Goal: Navigation & Orientation: Find specific page/section

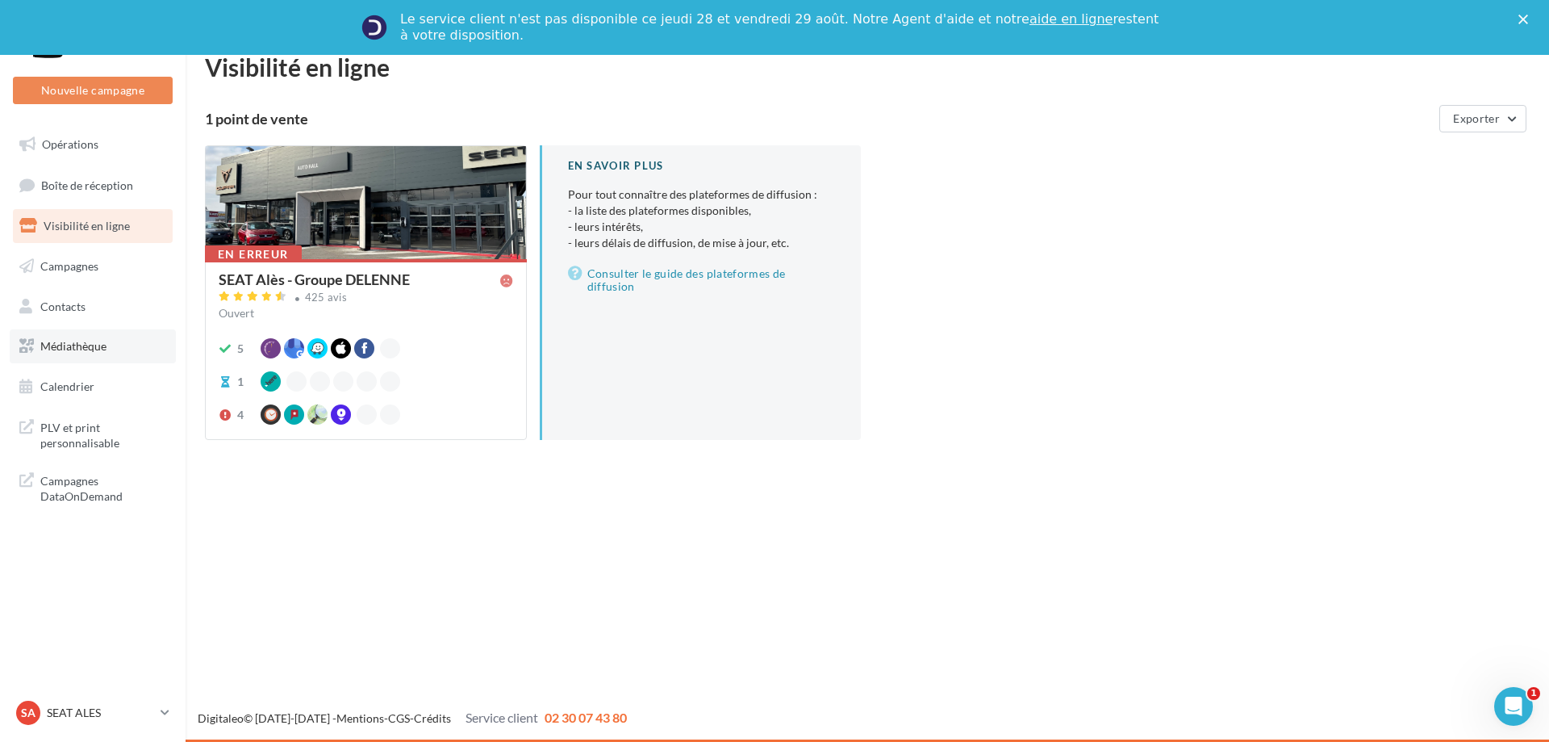
click at [87, 353] on link "Médiathèque" at bounding box center [93, 346] width 166 height 34
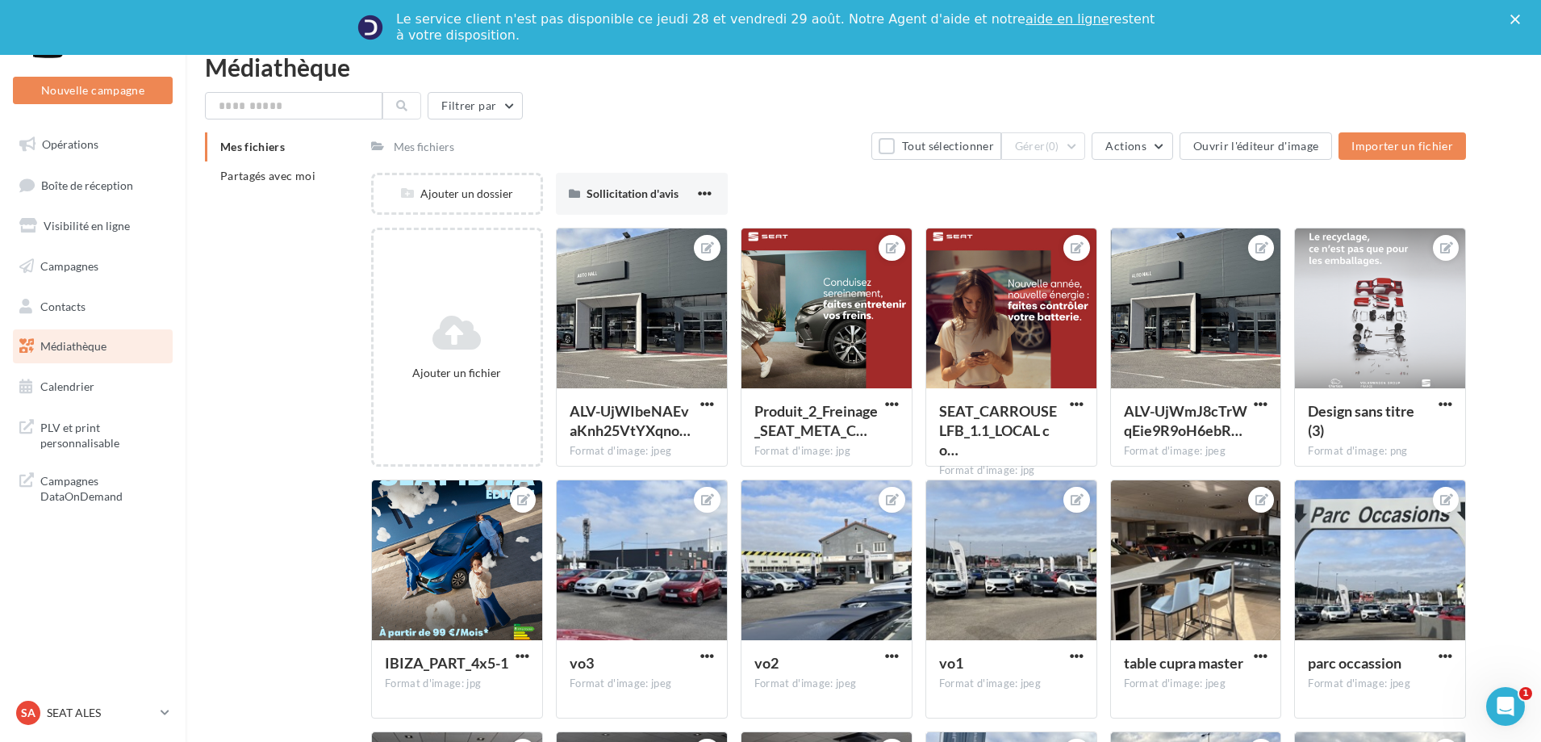
click at [281, 153] on li "Mes fichiers" at bounding box center [281, 146] width 153 height 29
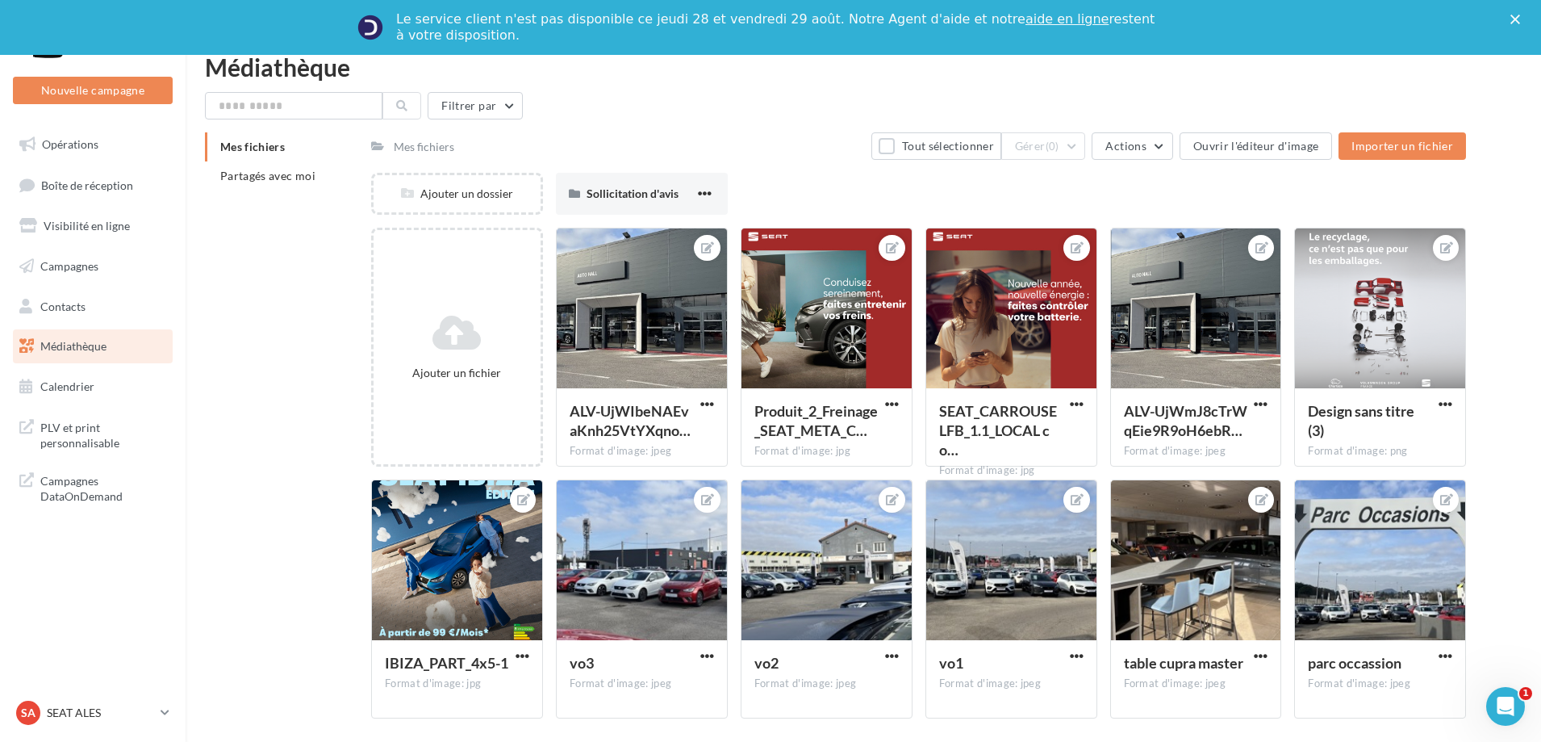
click at [435, 145] on div "Mes fichiers" at bounding box center [424, 147] width 61 height 16
click at [317, 178] on li "Partagés avec moi" at bounding box center [281, 175] width 153 height 29
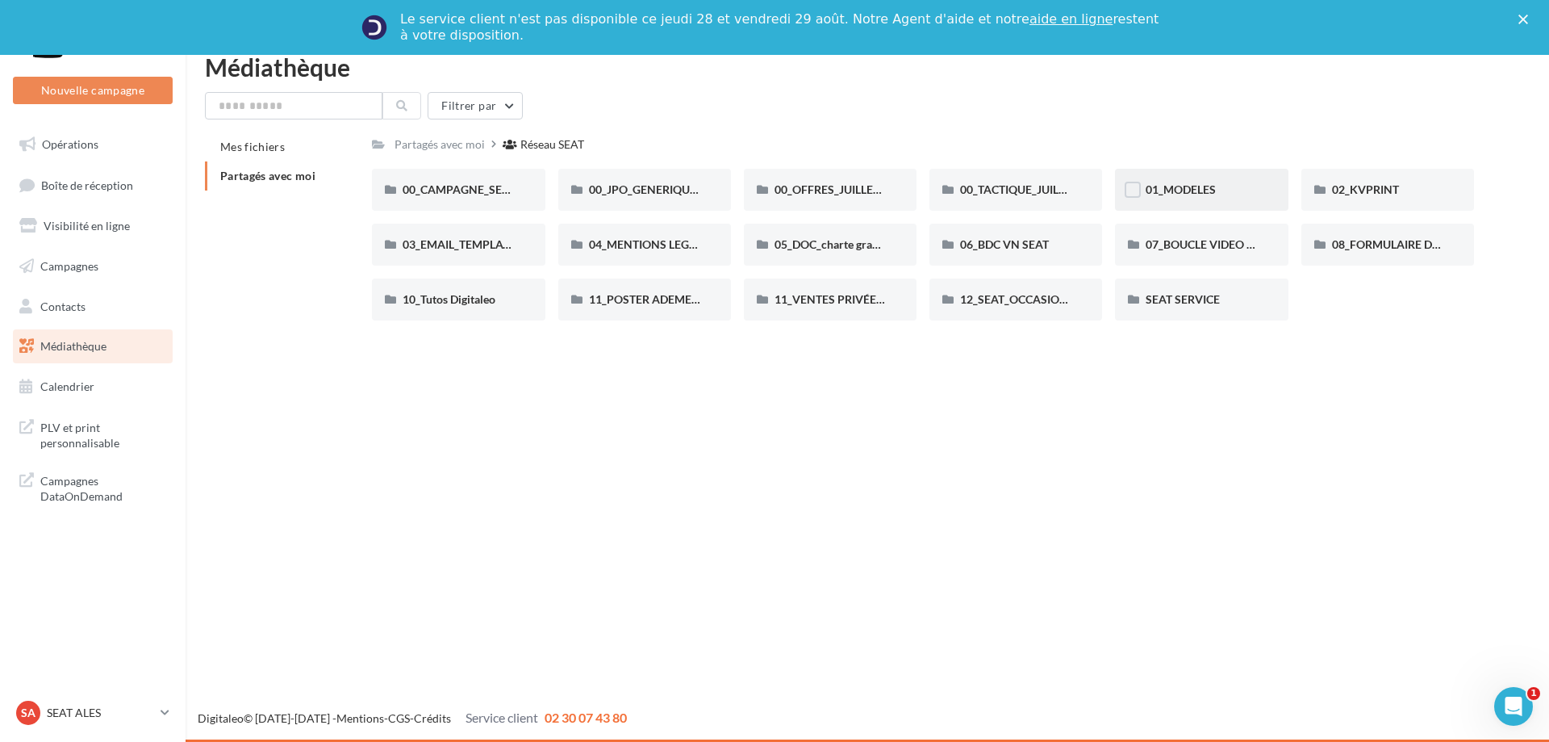
click at [1173, 197] on div "01_MODELES" at bounding box center [1201, 190] width 111 height 16
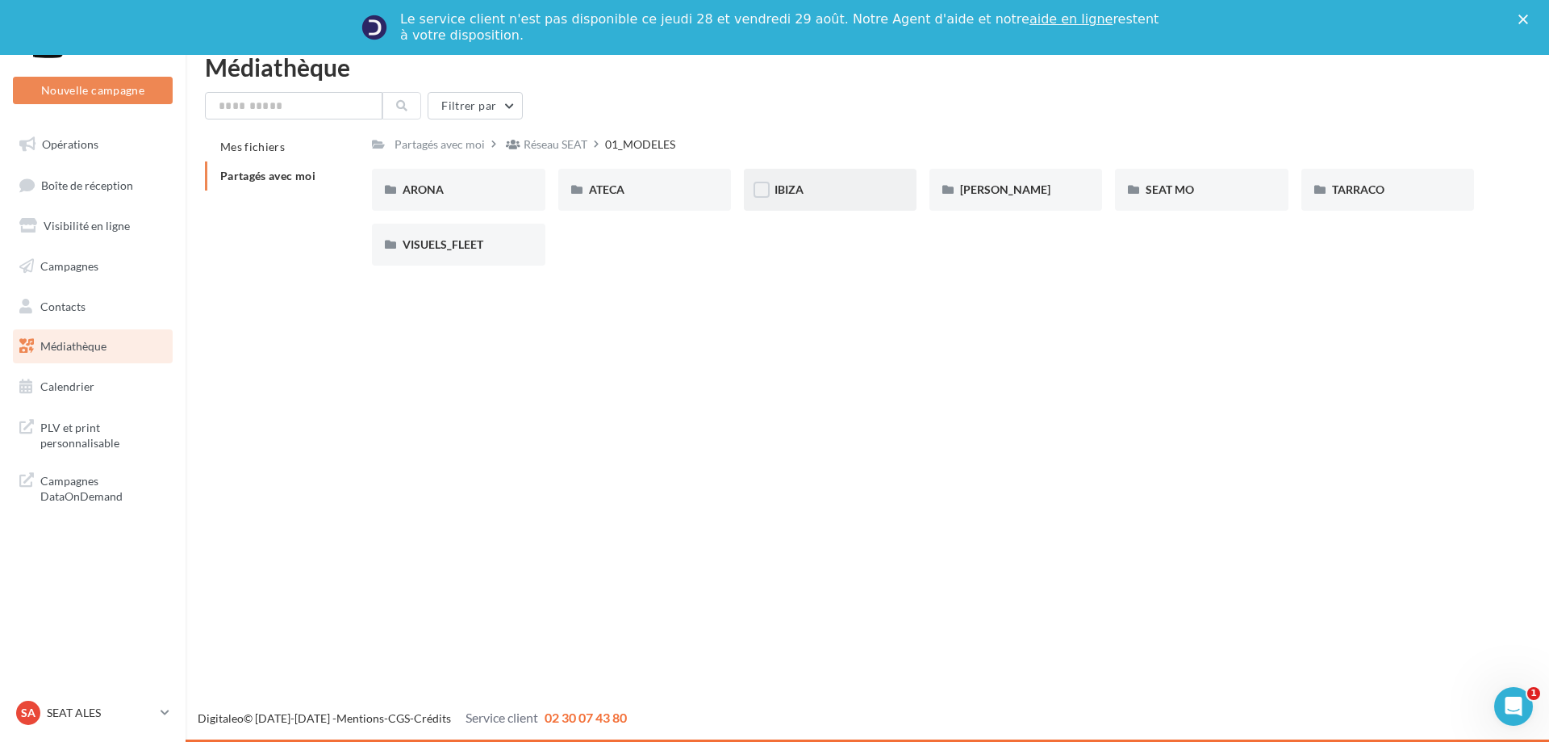
click at [838, 194] on div "IBIZA" at bounding box center [830, 190] width 111 height 16
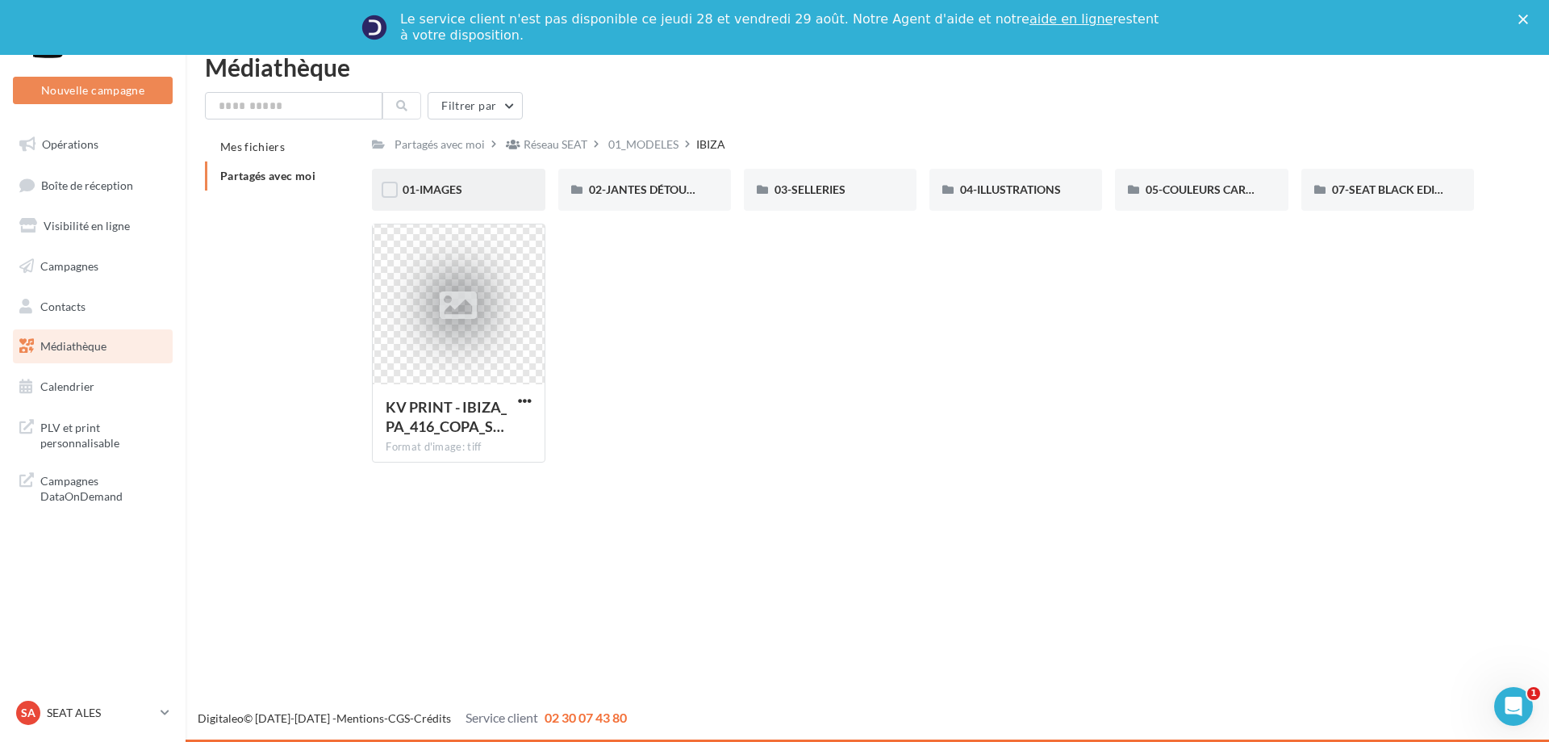
click at [484, 202] on div "01-IMAGES" at bounding box center [458, 190] width 173 height 42
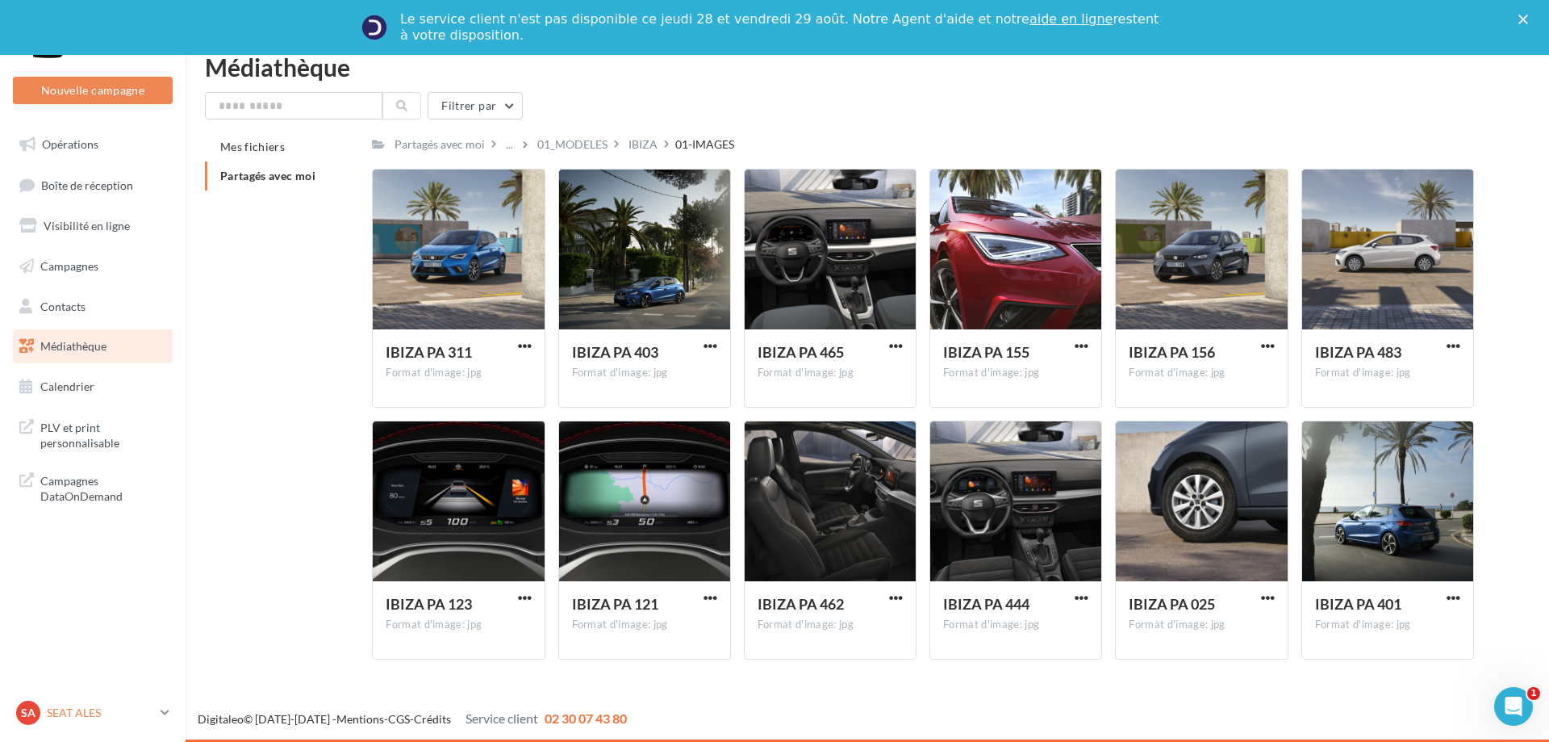
click at [139, 716] on p "SEAT ALES" at bounding box center [100, 713] width 107 height 16
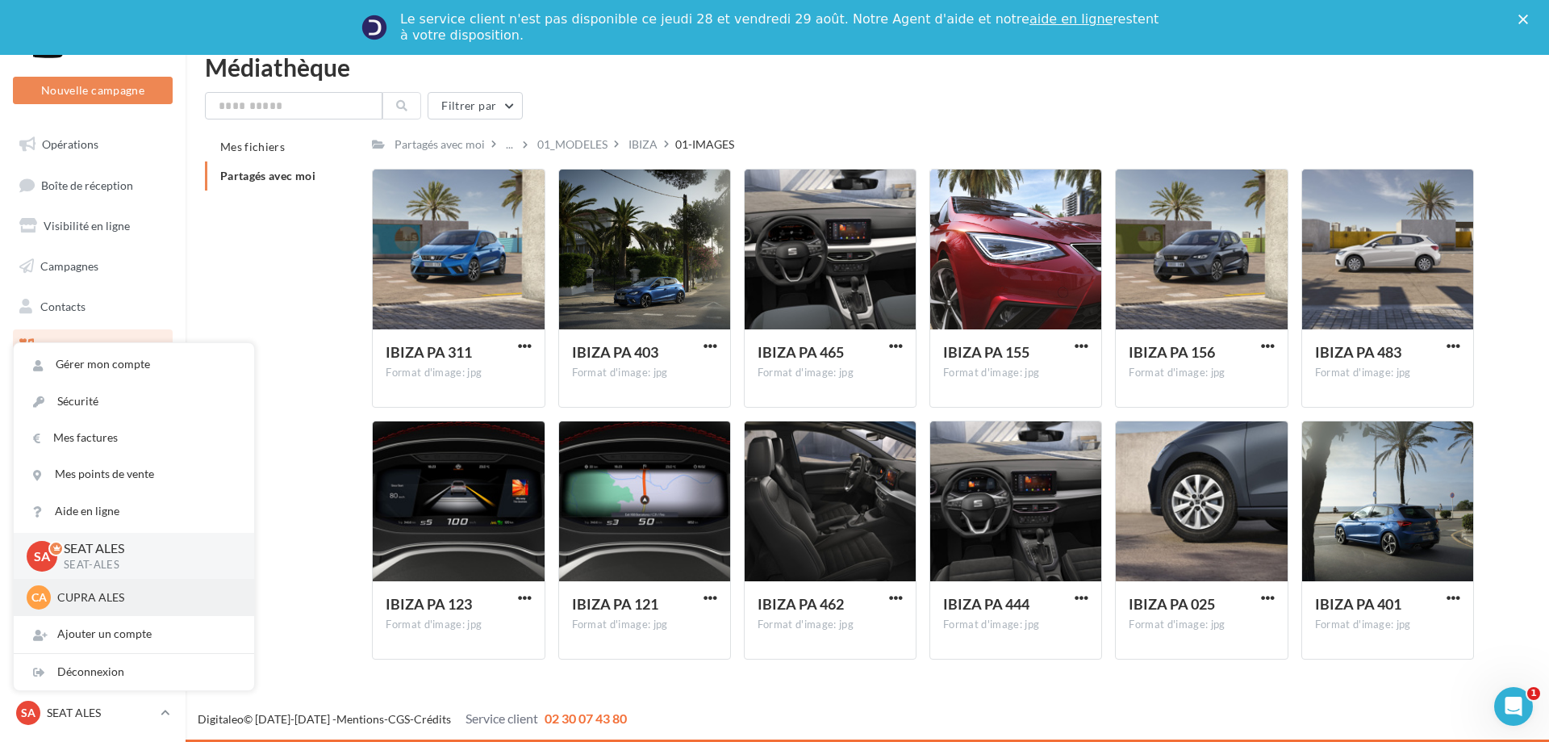
click at [132, 612] on div "CA CUPRA ALES cupra_ales" at bounding box center [134, 597] width 240 height 37
click at [126, 614] on div "CA CUPRA ALES cupra_ales" at bounding box center [134, 597] width 240 height 37
click at [190, 600] on p "CUPRA ALES" at bounding box center [146, 597] width 178 height 16
